Goal: Find contact information: Find contact information

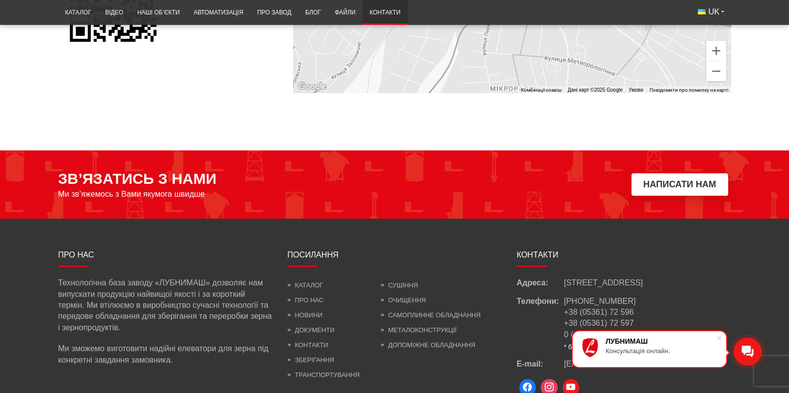
scroll to position [888, 0]
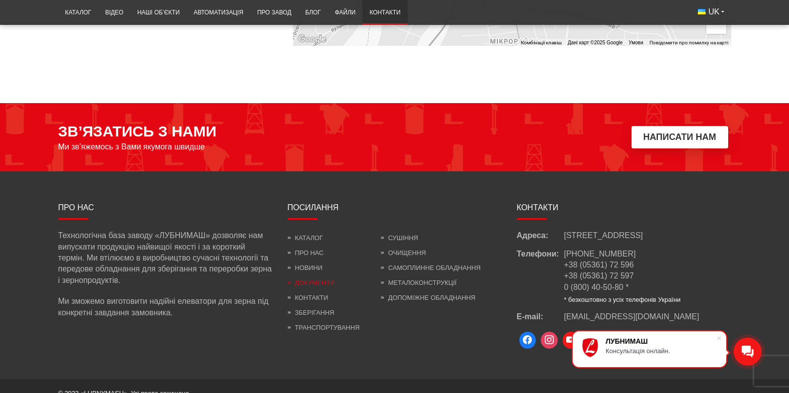
click at [292, 279] on link "Документи" at bounding box center [310, 282] width 47 height 7
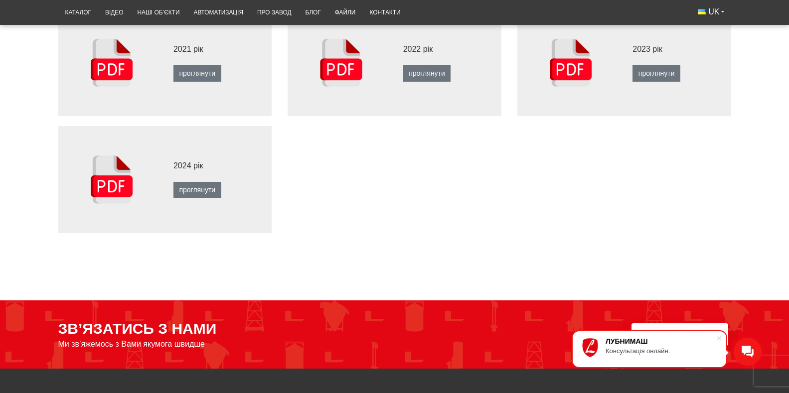
scroll to position [399, 0]
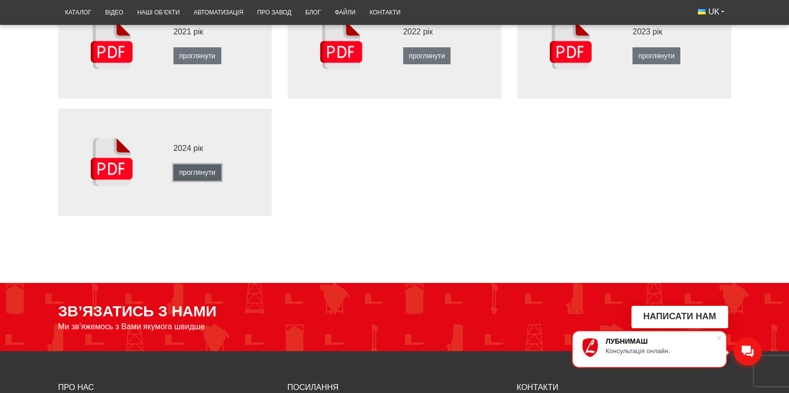
click at [173, 181] on link "проглянути" at bounding box center [197, 172] width 48 height 17
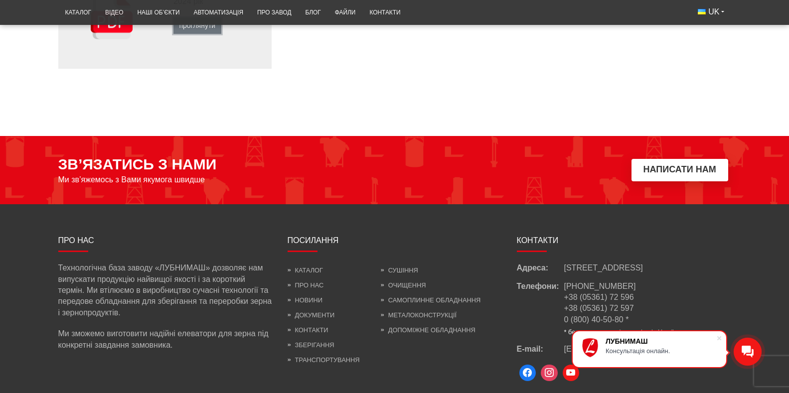
scroll to position [598, 0]
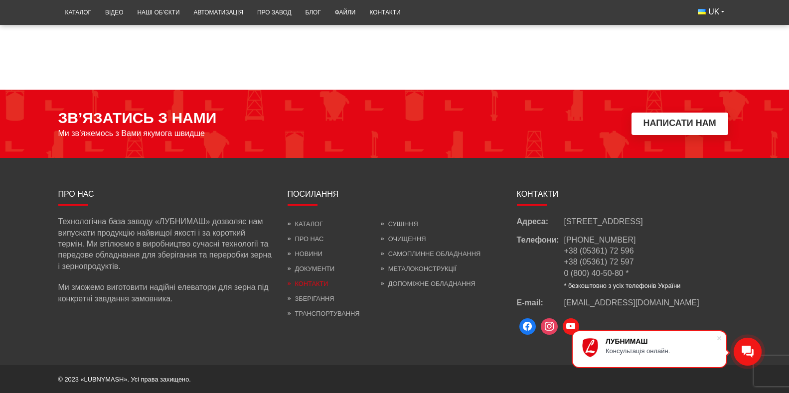
click at [293, 287] on link "Контакти" at bounding box center [307, 283] width 41 height 7
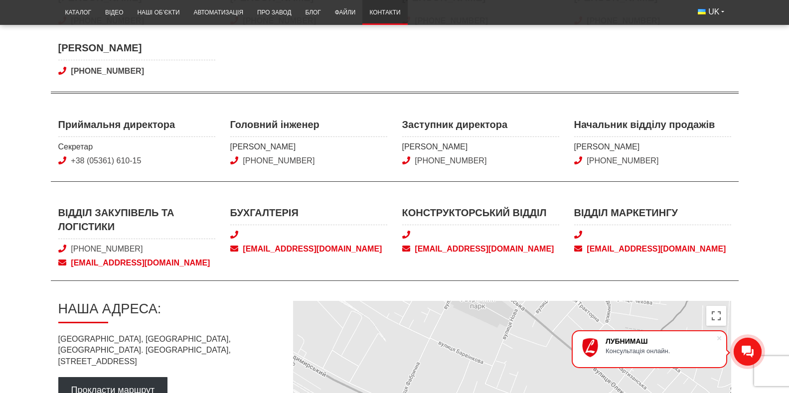
scroll to position [349, 0]
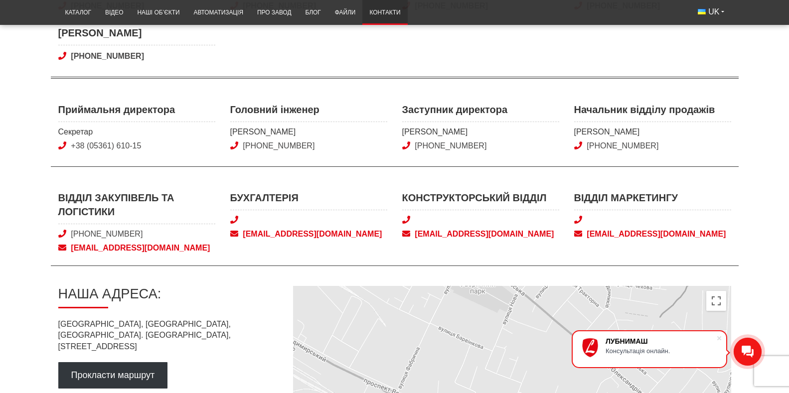
click at [264, 231] on span "[EMAIL_ADDRESS][DOMAIN_NAME]" at bounding box center [308, 234] width 157 height 11
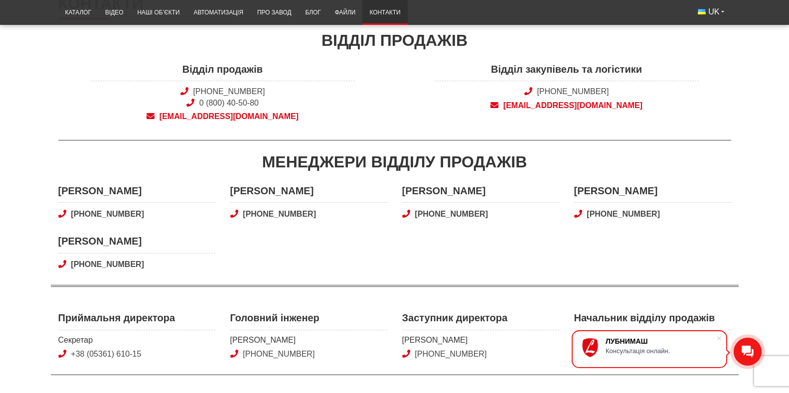
scroll to position [0, 0]
